Goal: Task Accomplishment & Management: Manage account settings

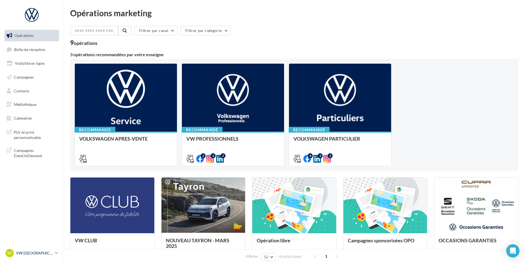
click at [31, 254] on p "VW [GEOGRAPHIC_DATA]" at bounding box center [34, 254] width 37 height 6
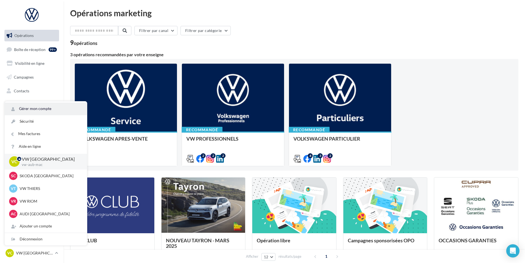
click at [51, 107] on link "Gérer mon compte" at bounding box center [46, 109] width 82 height 12
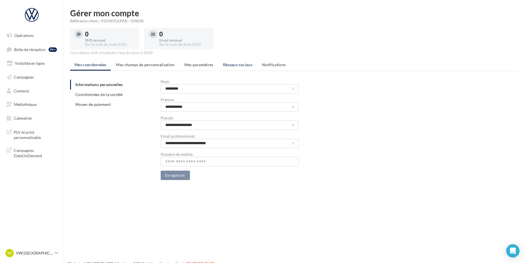
click at [238, 66] on span "Réseaux sociaux" at bounding box center [237, 64] width 29 height 5
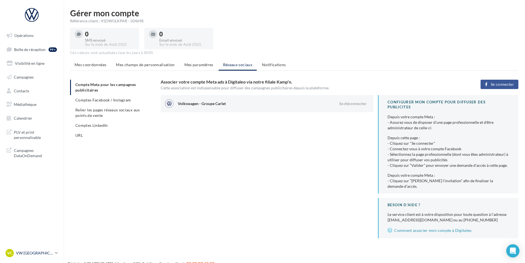
click at [38, 250] on div "VC VW CLERMONT-FERRAND vw-aub-mac" at bounding box center [29, 253] width 47 height 8
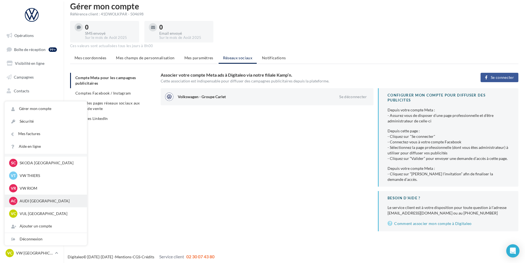
scroll to position [9, 0]
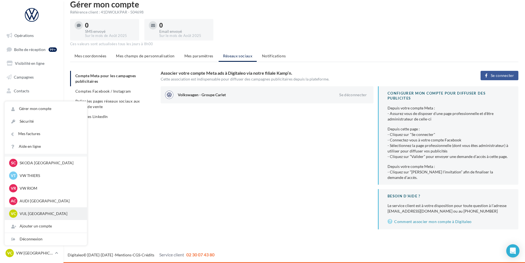
click at [43, 211] on p "VUL [GEOGRAPHIC_DATA]" at bounding box center [50, 214] width 61 height 6
